Goal: Find specific page/section: Find specific page/section

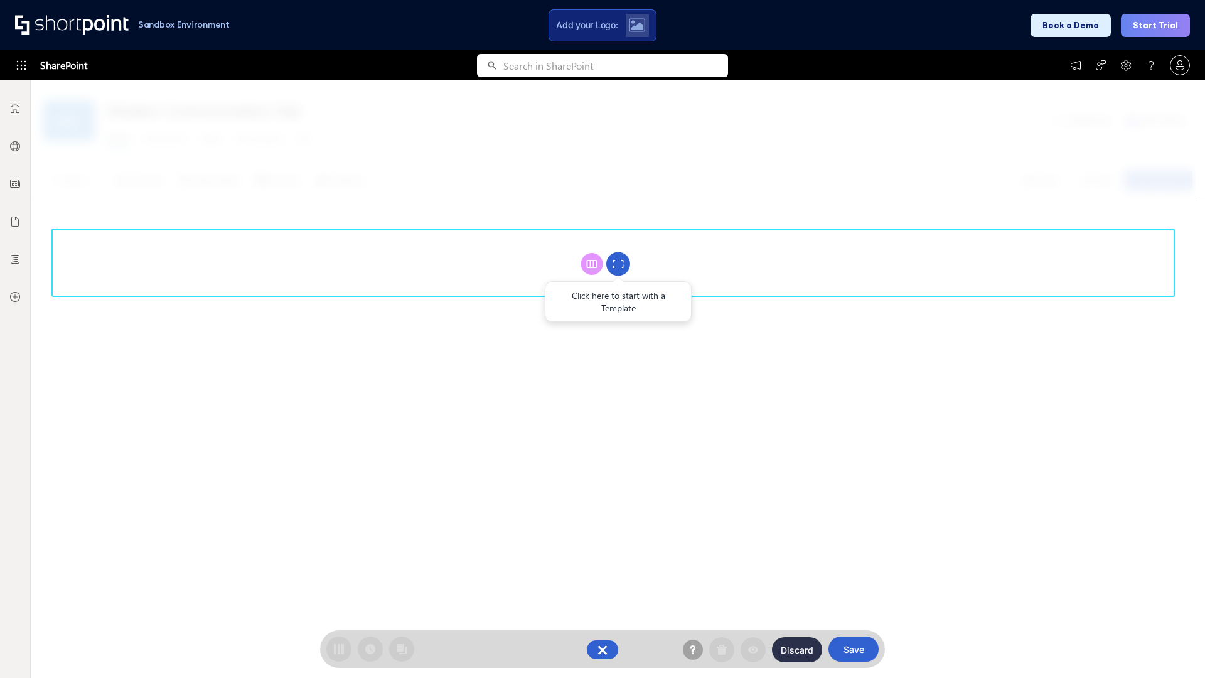
click at [618, 264] on circle at bounding box center [618, 264] width 24 height 24
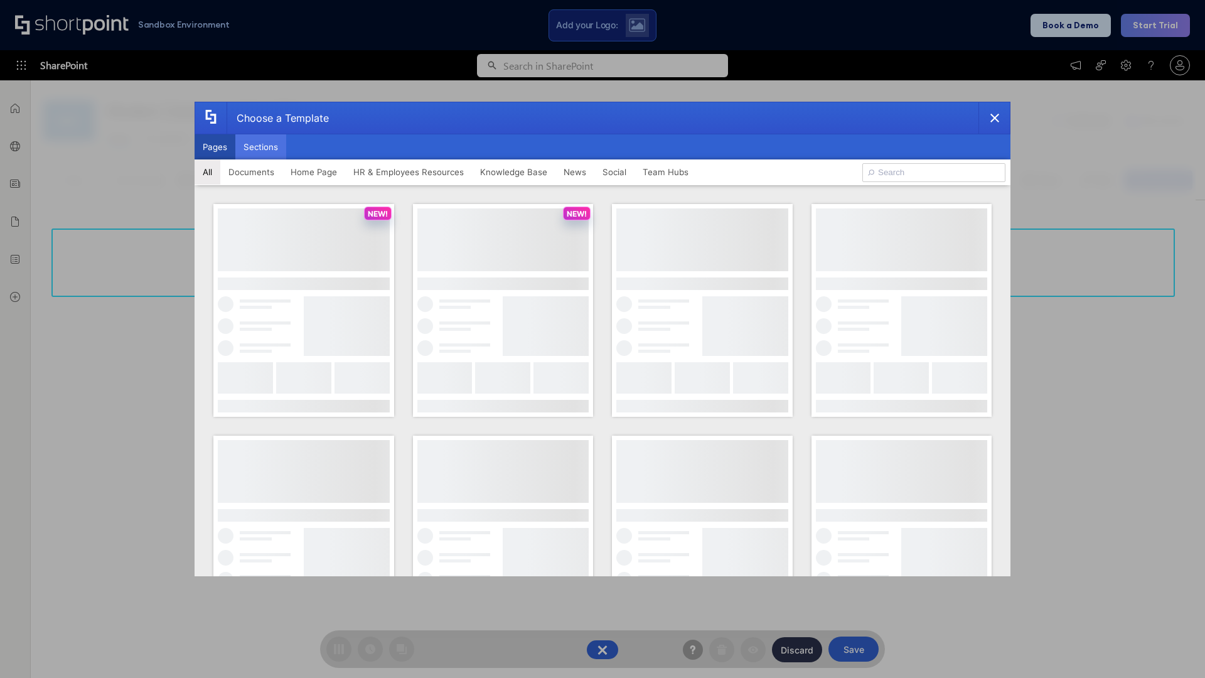
click at [260, 147] on button "Sections" at bounding box center [260, 146] width 51 height 25
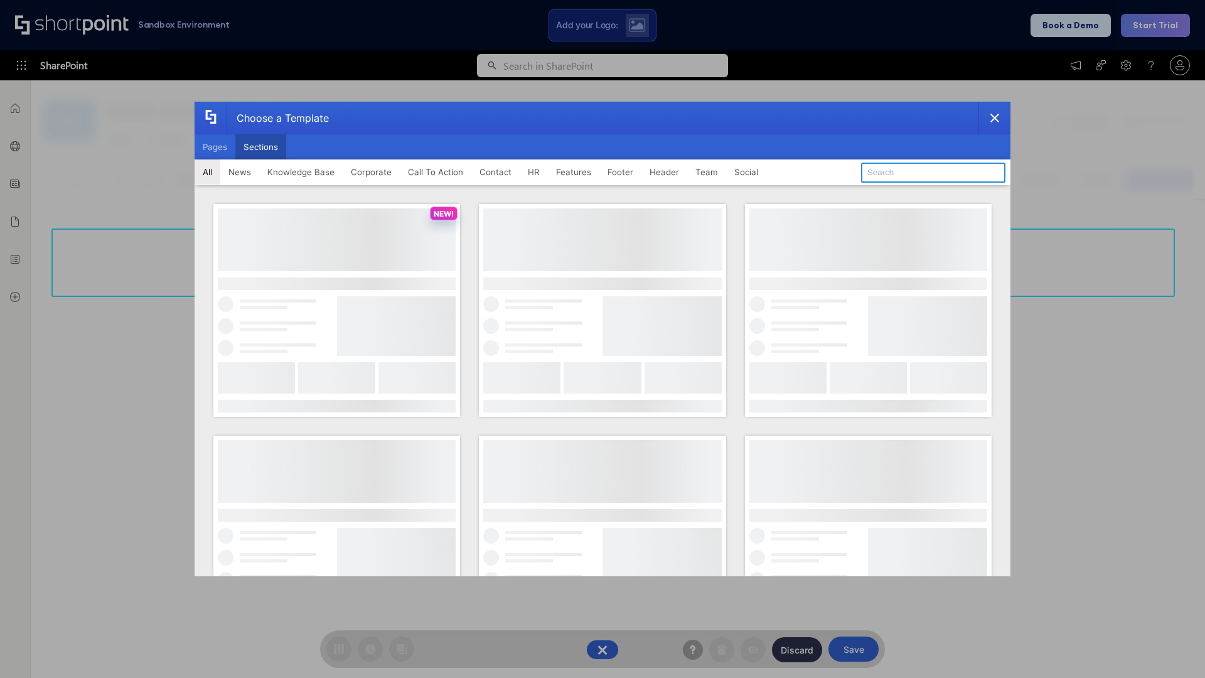
type input "News Kit 1"
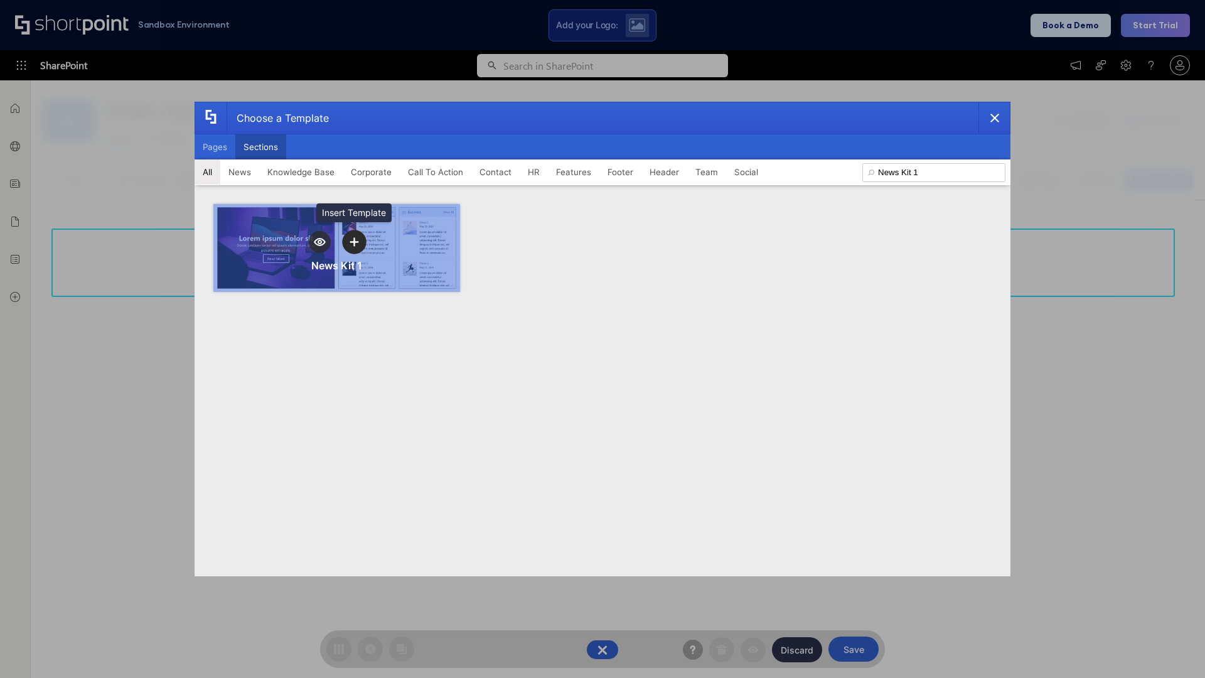
click at [354, 242] on icon "template selector" at bounding box center [354, 241] width 9 height 9
